Goal: Use online tool/utility: Utilize a website feature to perform a specific function

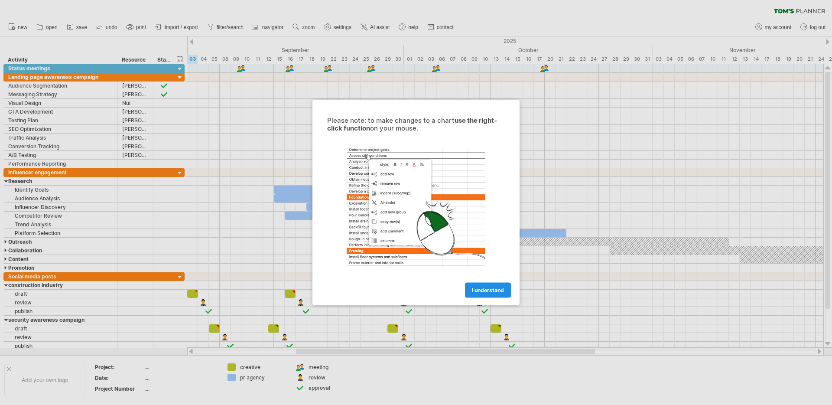
click at [498, 290] on span "I understand" at bounding box center [488, 290] width 32 height 7
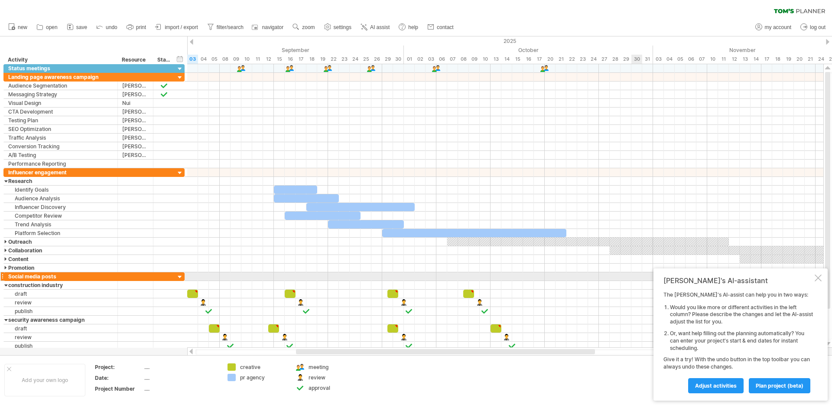
click at [820, 278] on div at bounding box center [818, 277] width 7 height 7
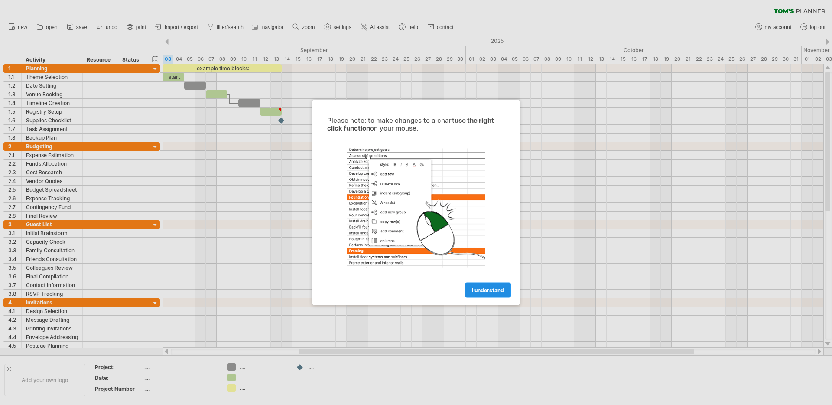
click at [480, 295] on link "I understand" at bounding box center [488, 290] width 46 height 15
